Goal: Information Seeking & Learning: Learn about a topic

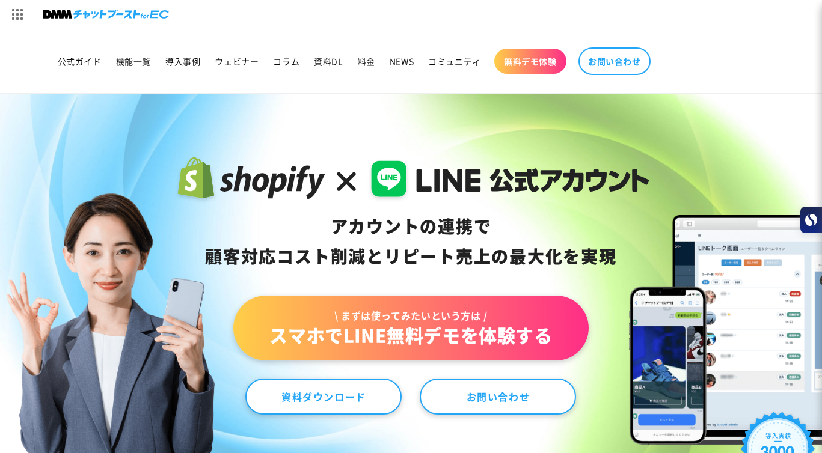
click at [194, 60] on span "導入事例" at bounding box center [182, 61] width 35 height 11
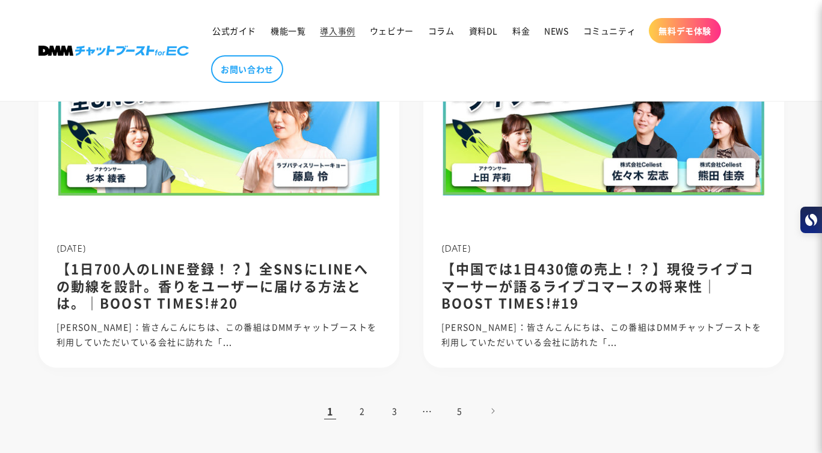
scroll to position [1151, 0]
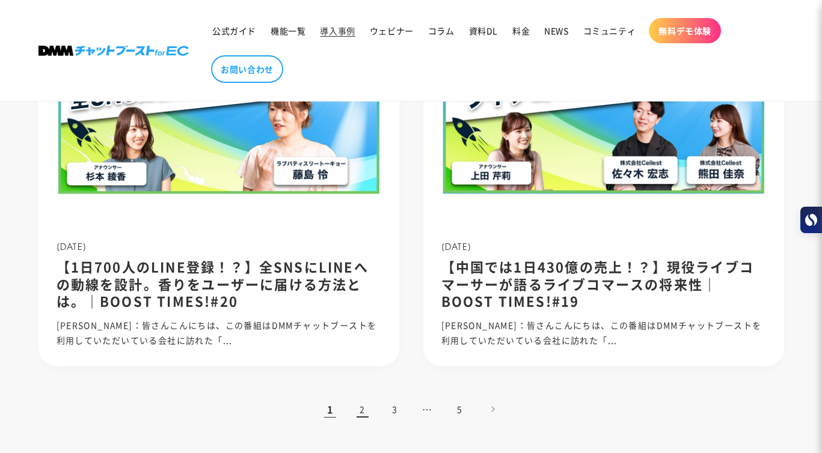
click at [356, 411] on link "2" at bounding box center [362, 409] width 26 height 26
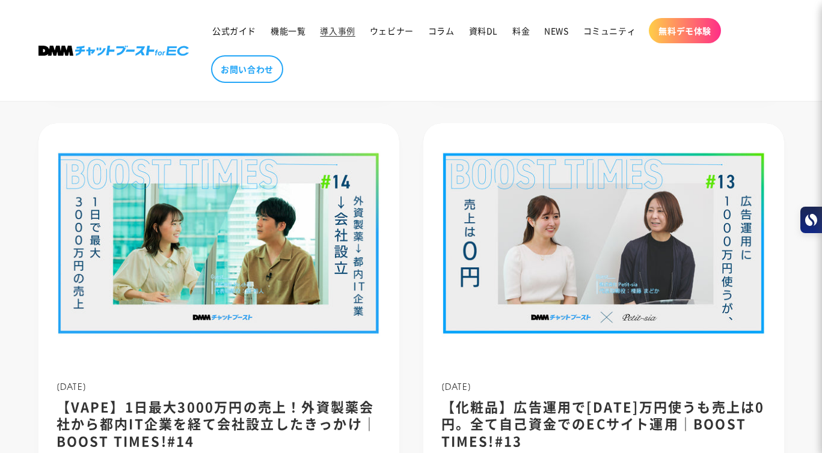
scroll to position [1138, 0]
